Goal: Transaction & Acquisition: Subscribe to service/newsletter

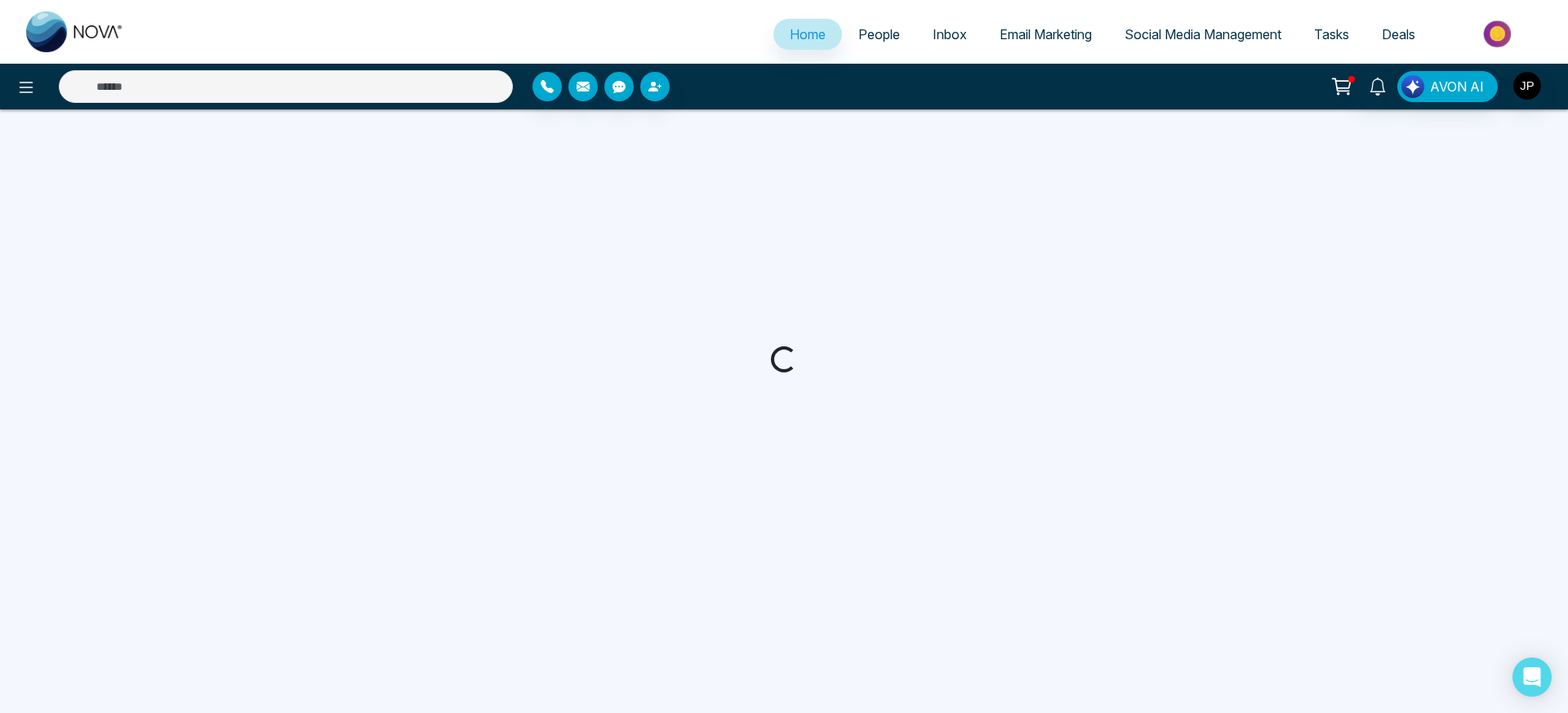
select select "*"
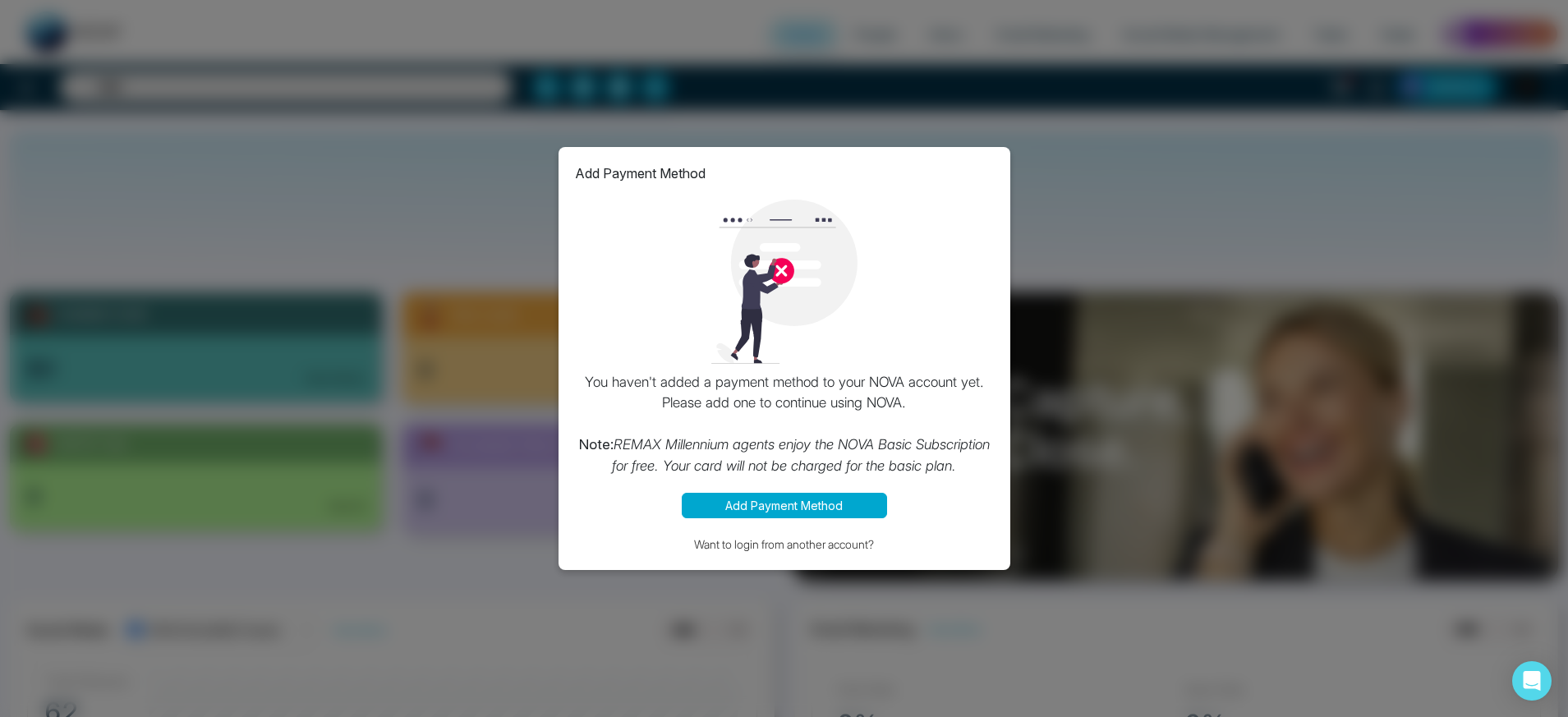
click at [1082, 558] on div "Add Payment Method You haven't added a payment method to your NOVA account yet.…" at bounding box center [784, 358] width 1568 height 717
click at [850, 508] on button "Add Payment Method" at bounding box center [784, 505] width 206 height 25
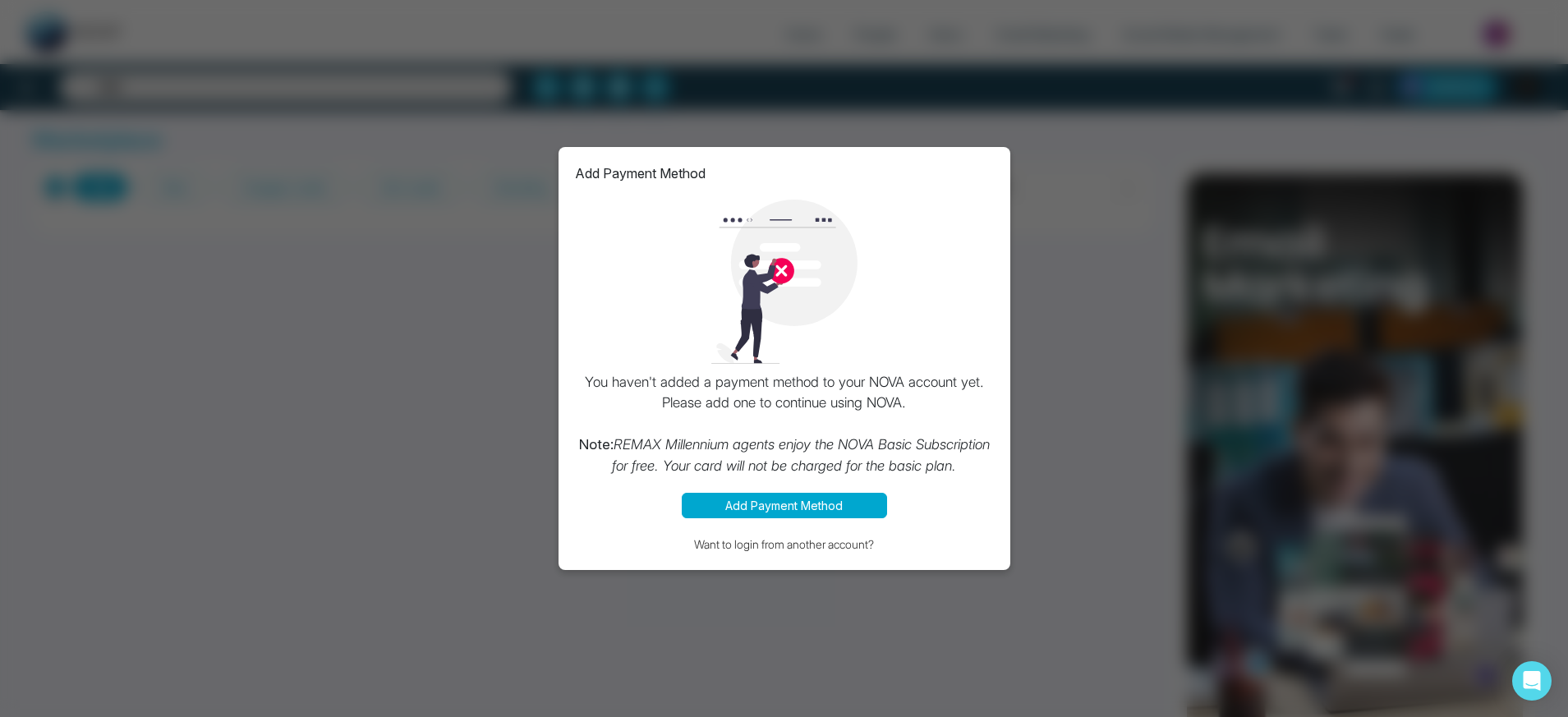
click at [1091, 498] on div "Add Payment Method You haven't added a payment method to your NOVA account yet.…" at bounding box center [784, 358] width 1568 height 717
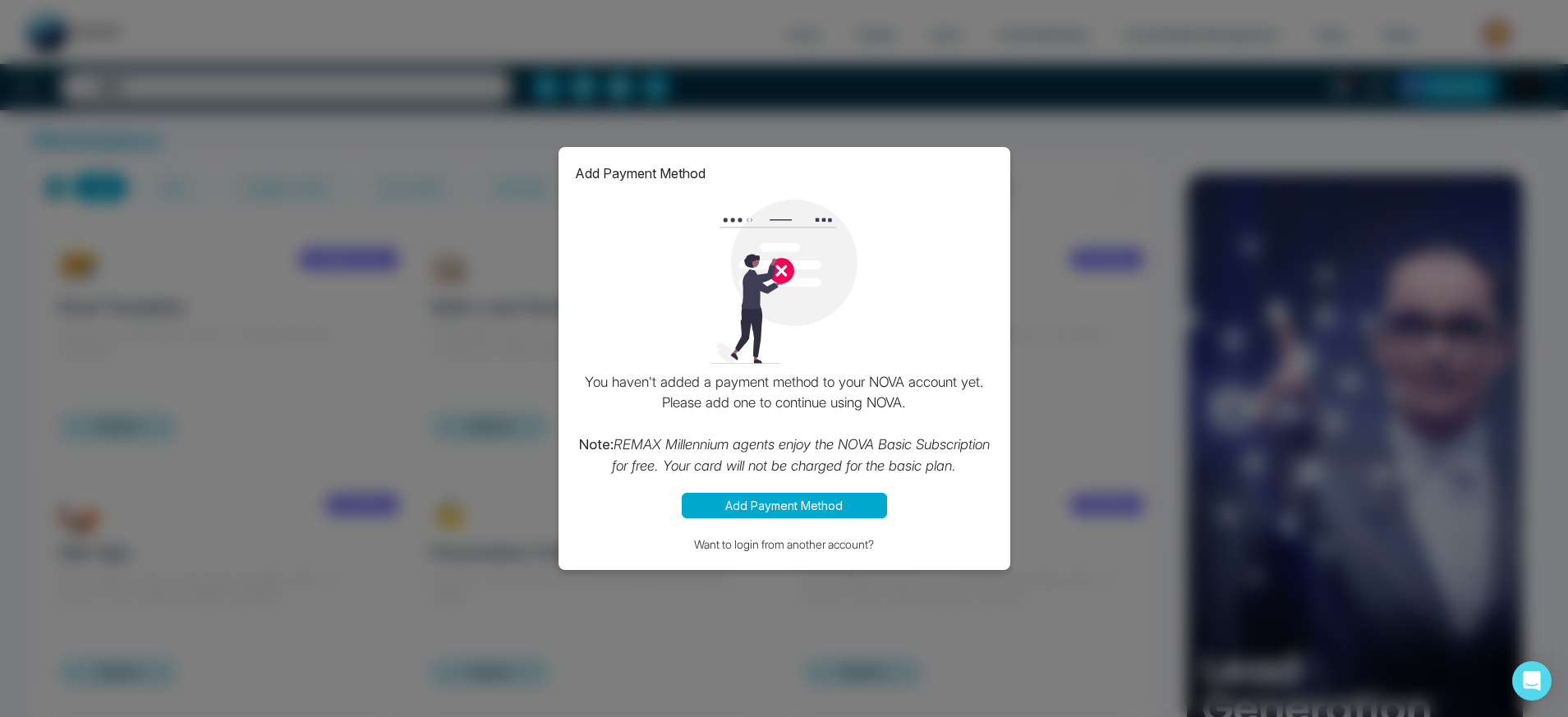
click at [1064, 558] on div "Add Payment Method You haven't added a payment method to your NOVA account yet.…" at bounding box center [784, 358] width 1568 height 717
